Goal: Task Accomplishment & Management: Manage account settings

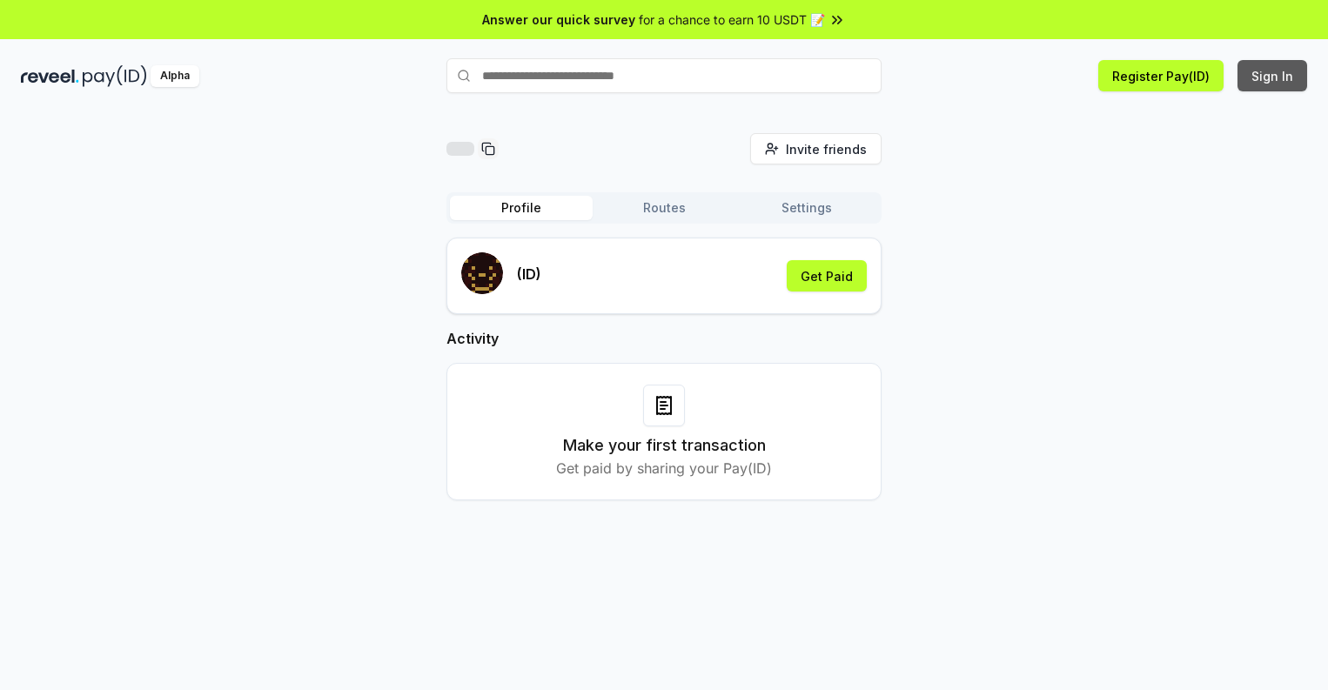
click at [1273, 76] on button "Sign In" at bounding box center [1272, 75] width 70 height 31
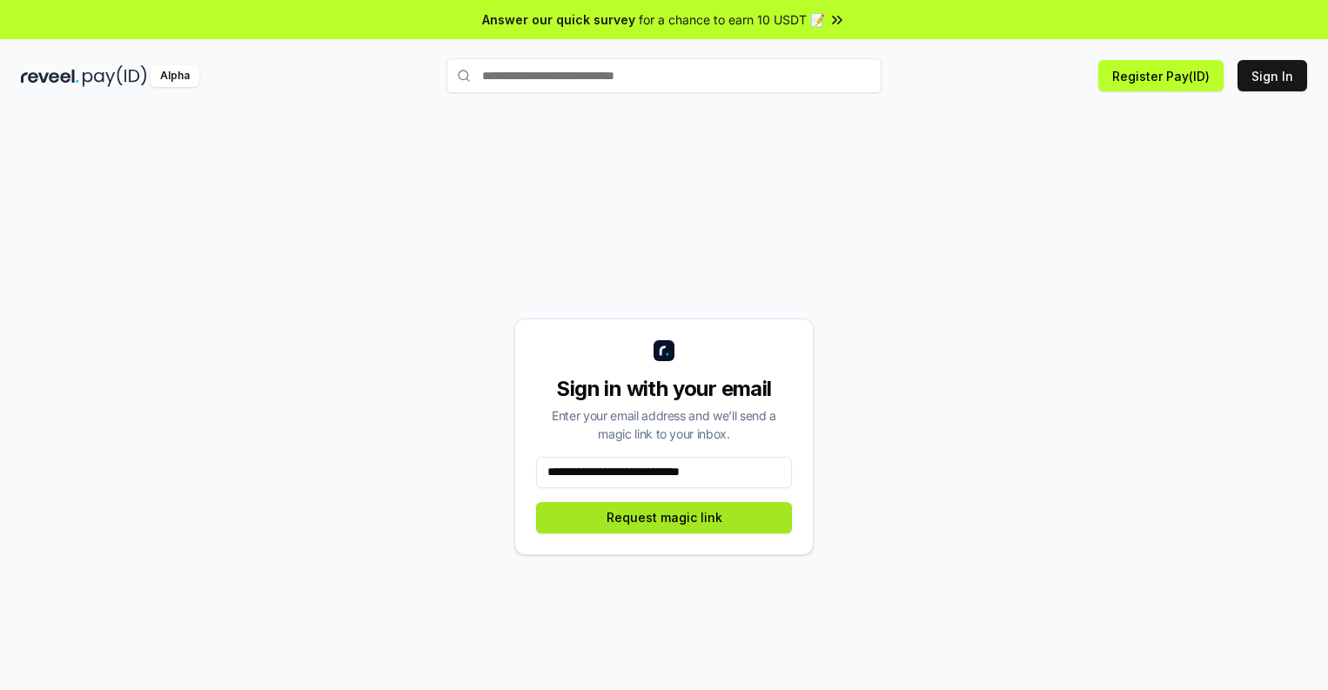
type input "**********"
click at [664, 517] on button "Request magic link" at bounding box center [664, 517] width 256 height 31
